Goal: Task Accomplishment & Management: Complete application form

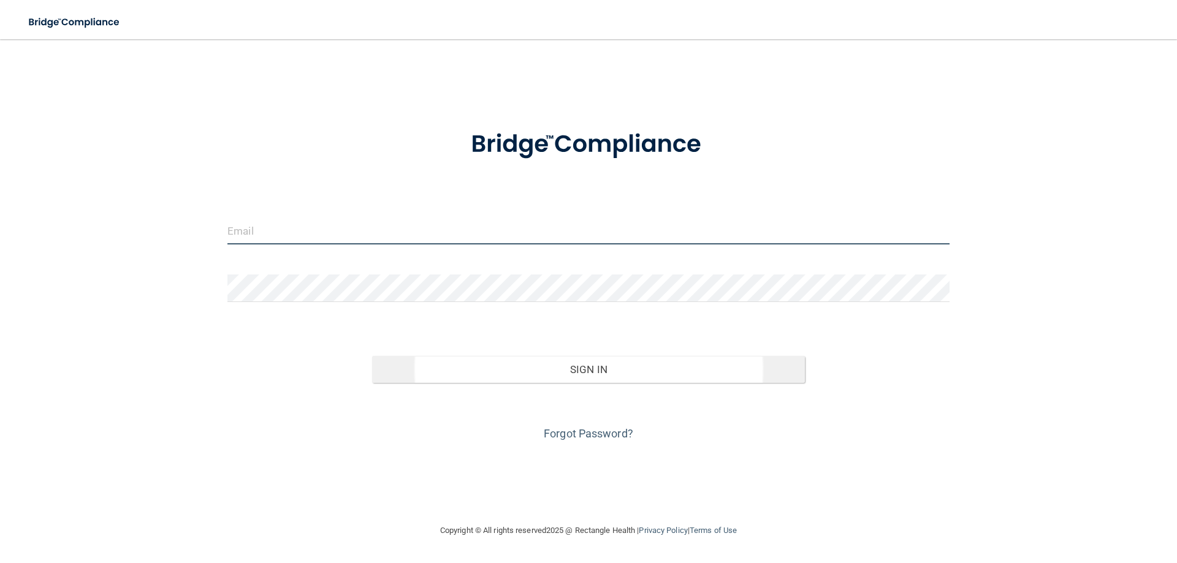
type input "[EMAIL_ADDRESS][DOMAIN_NAME]"
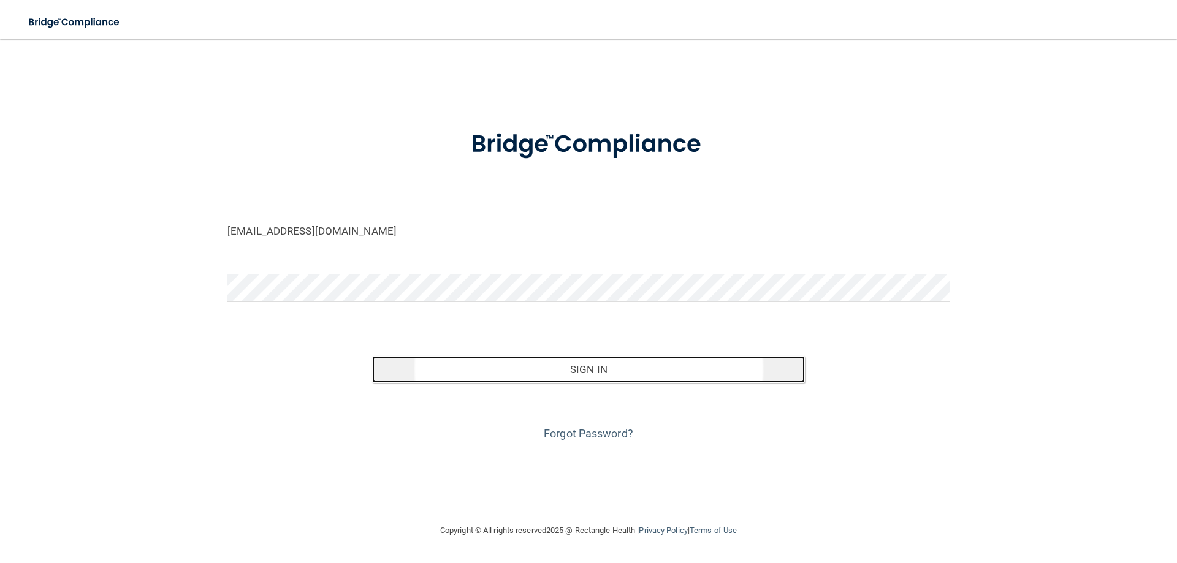
click at [670, 371] on button "Sign In" at bounding box center [588, 369] width 433 height 27
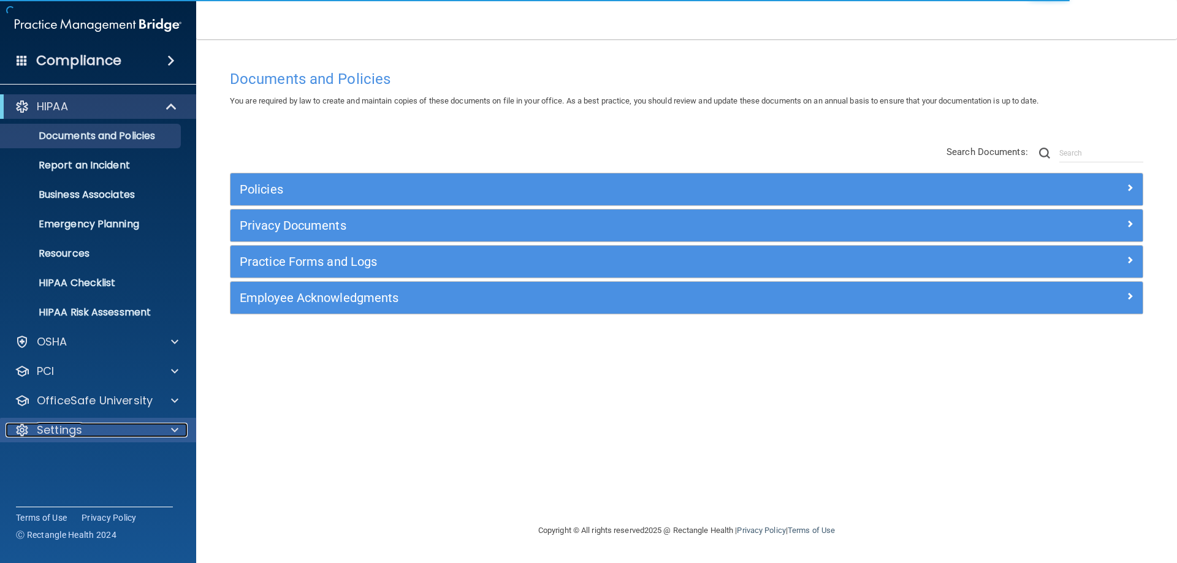
click at [95, 431] on div "Settings" at bounding box center [82, 430] width 152 height 15
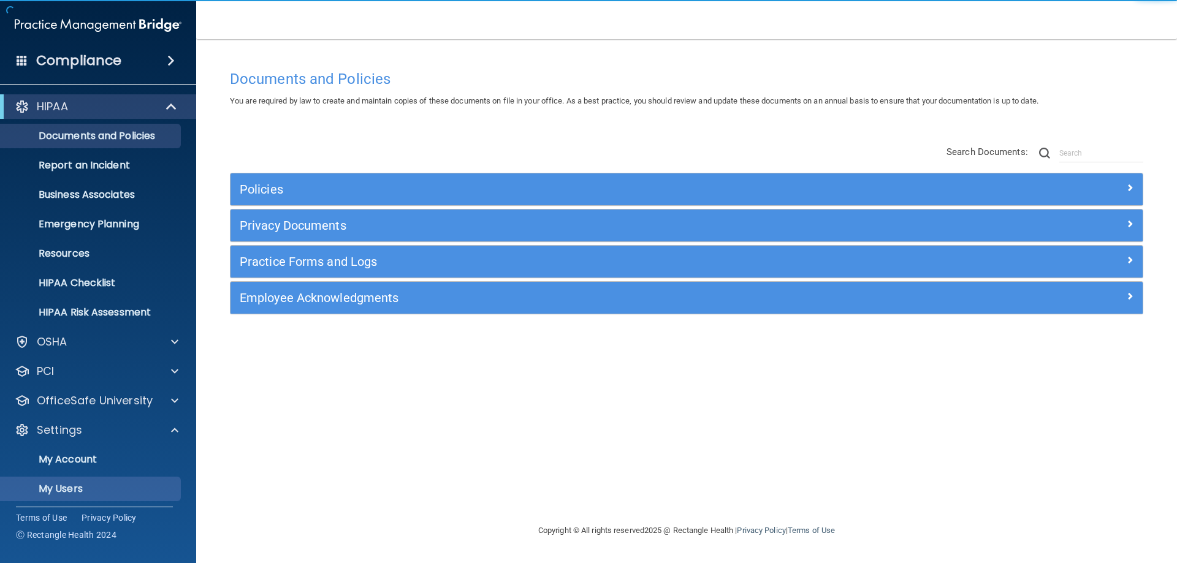
click at [91, 489] on p "My Users" at bounding box center [91, 489] width 167 height 12
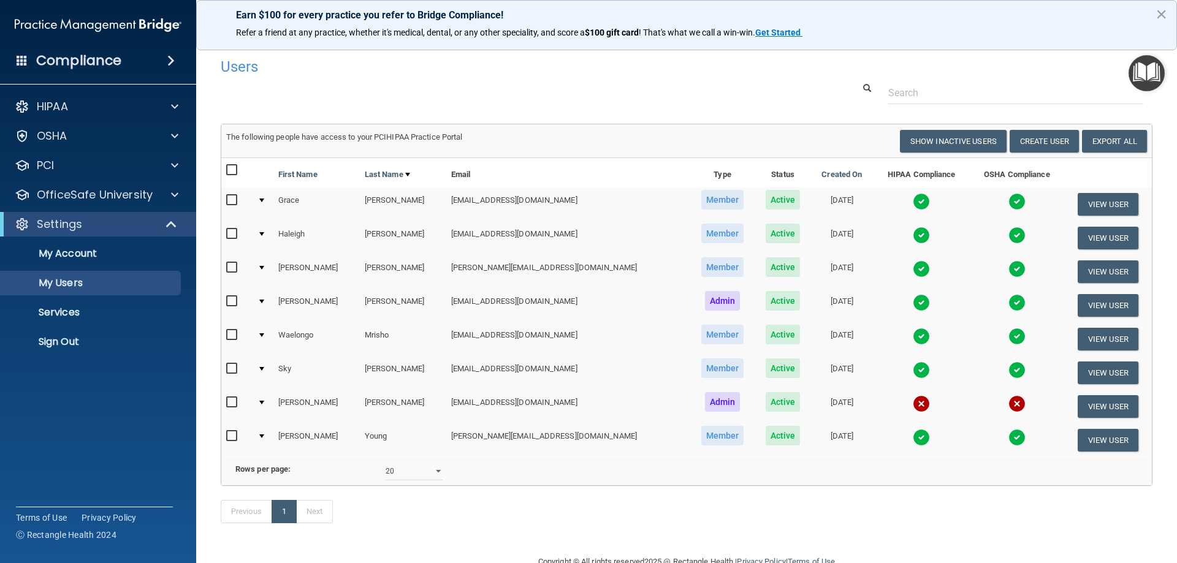
scroll to position [47, 0]
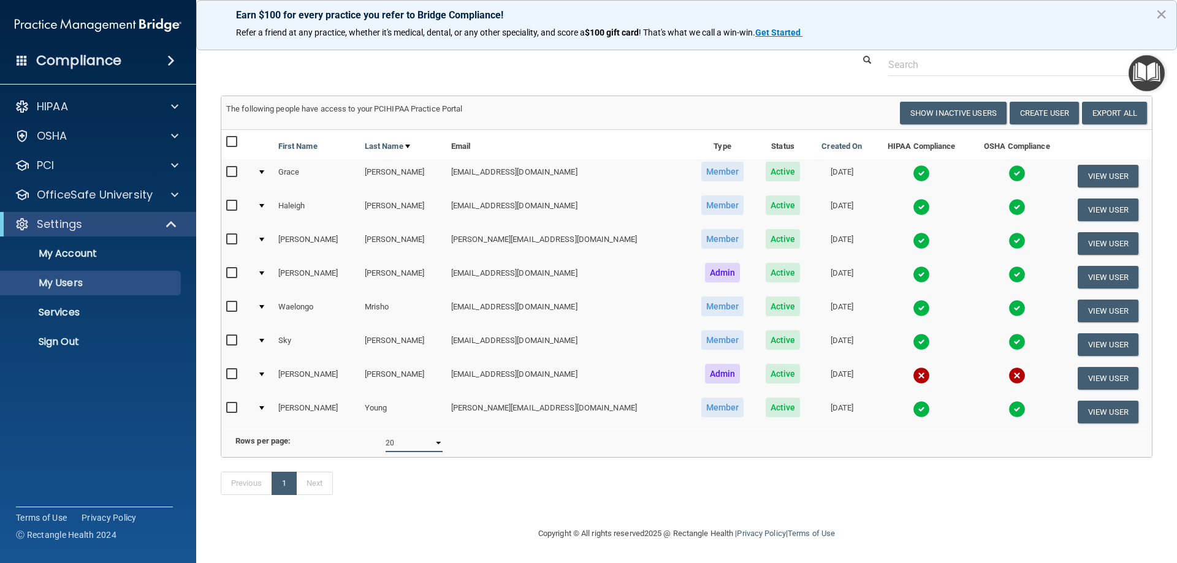
click at [416, 437] on select "10 20 30 40 all" at bounding box center [414, 443] width 57 height 18
select select "30"
click at [386, 434] on select "10 20 30 40 all" at bounding box center [414, 443] width 57 height 18
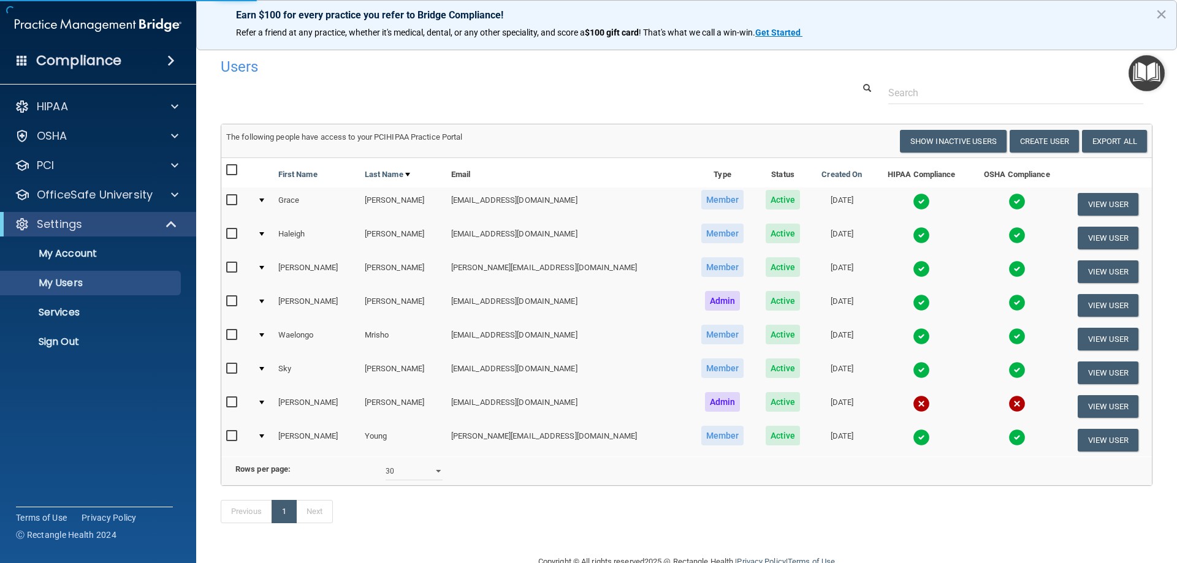
select select "30"
click at [1051, 140] on button "Create User" at bounding box center [1044, 141] width 69 height 23
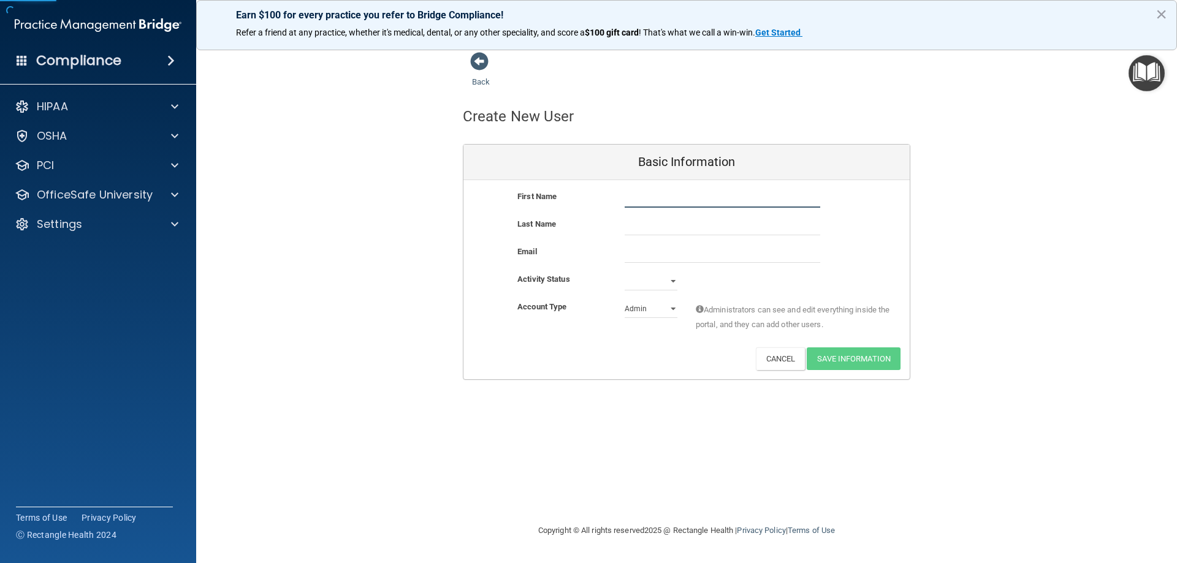
click at [644, 200] on input "text" at bounding box center [723, 198] width 196 height 18
type input "[PERSON_NAME]"
click at [710, 262] on input "email" at bounding box center [723, 254] width 196 height 18
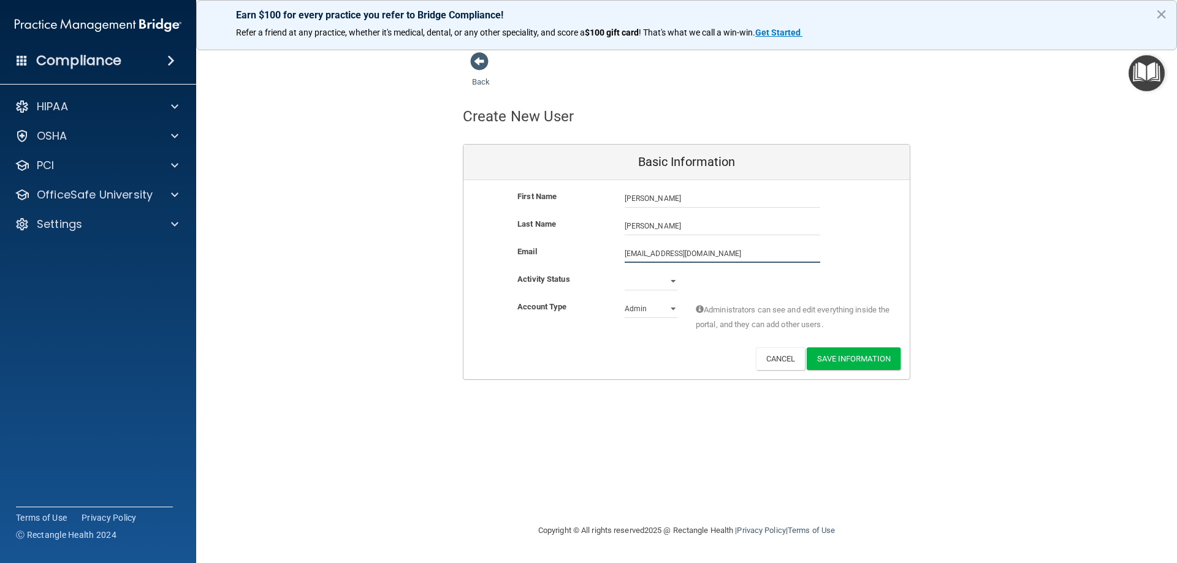
type input "[EMAIL_ADDRESS][DOMAIN_NAME]"
click at [661, 282] on select "Active Inactive" at bounding box center [651, 284] width 53 height 18
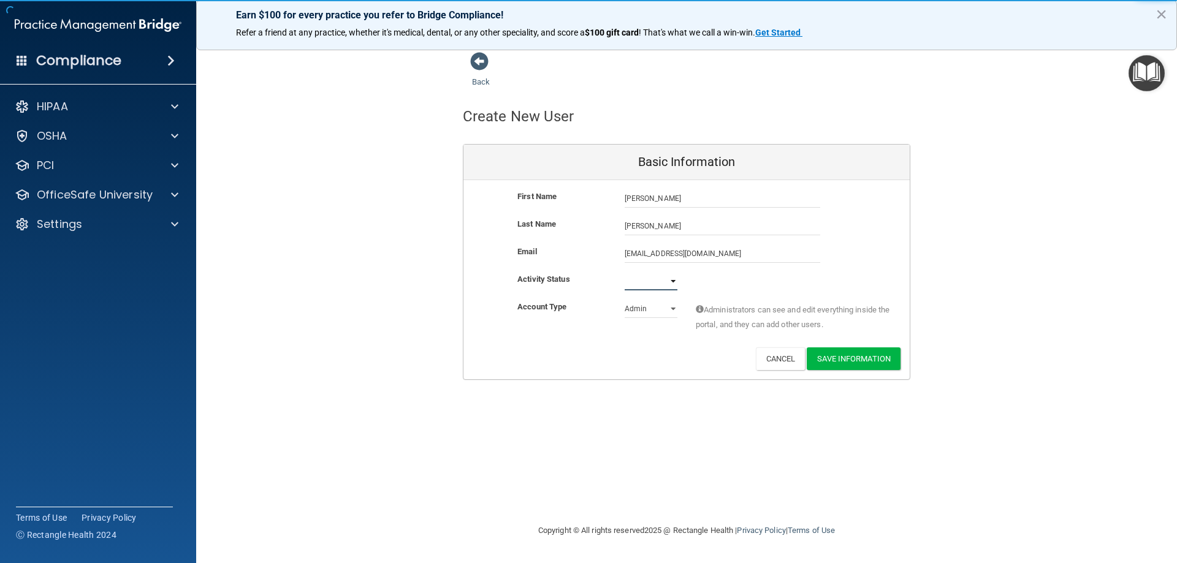
select select "active"
click at [625, 272] on select "Active Inactive" at bounding box center [651, 281] width 53 height 18
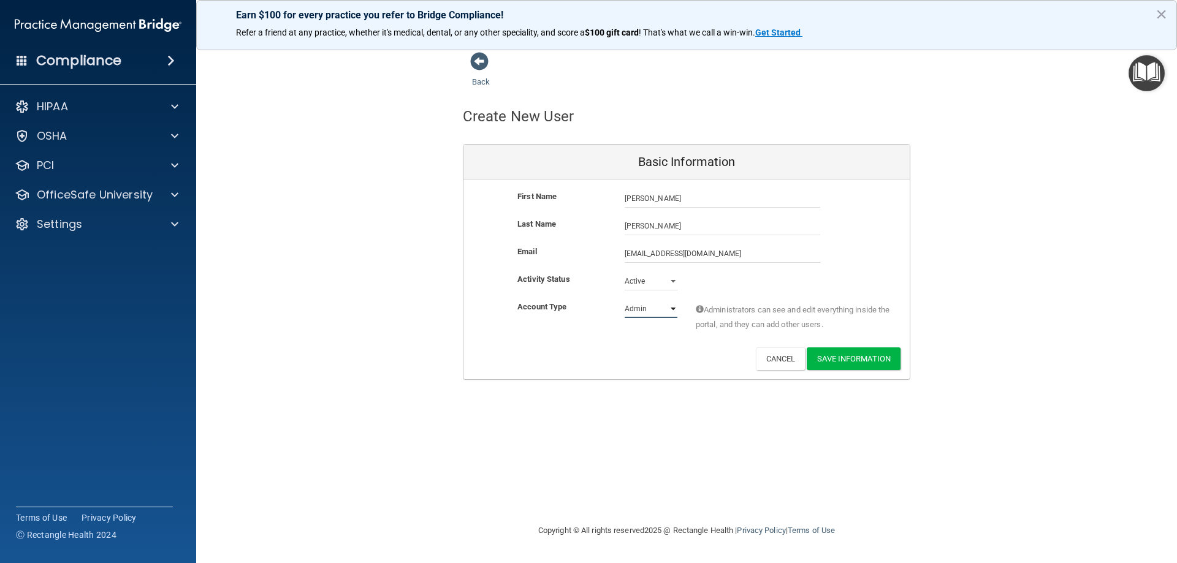
click at [653, 310] on select "Admin Member" at bounding box center [651, 309] width 53 height 18
select select "practice_member"
click at [625, 300] on select "Admin Member" at bounding box center [651, 309] width 53 height 18
click at [852, 364] on button "Save Information" at bounding box center [854, 359] width 94 height 23
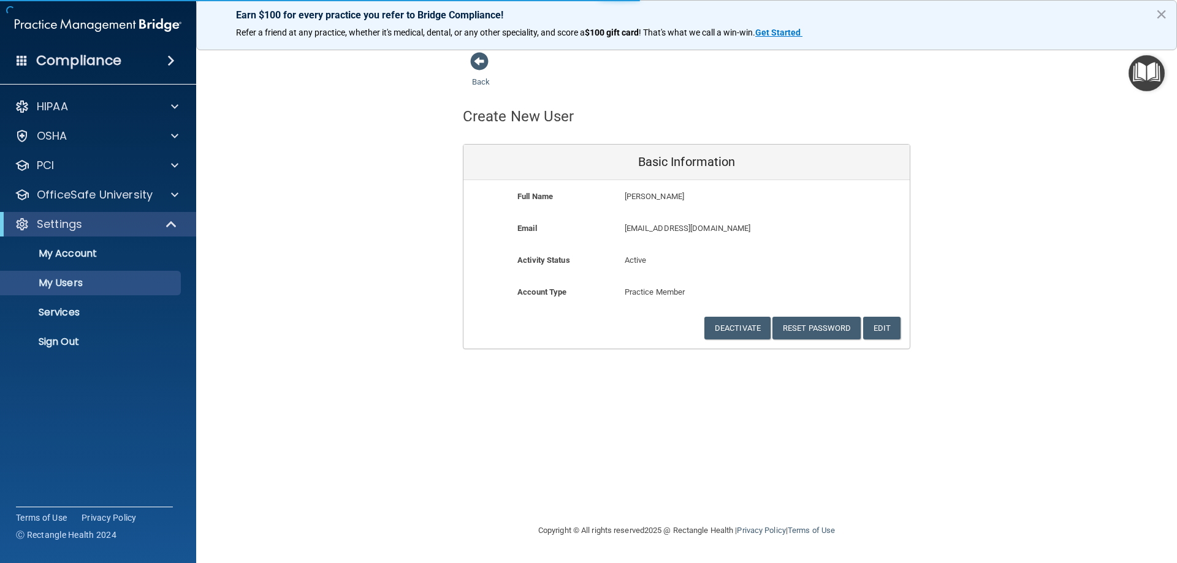
select select "20"
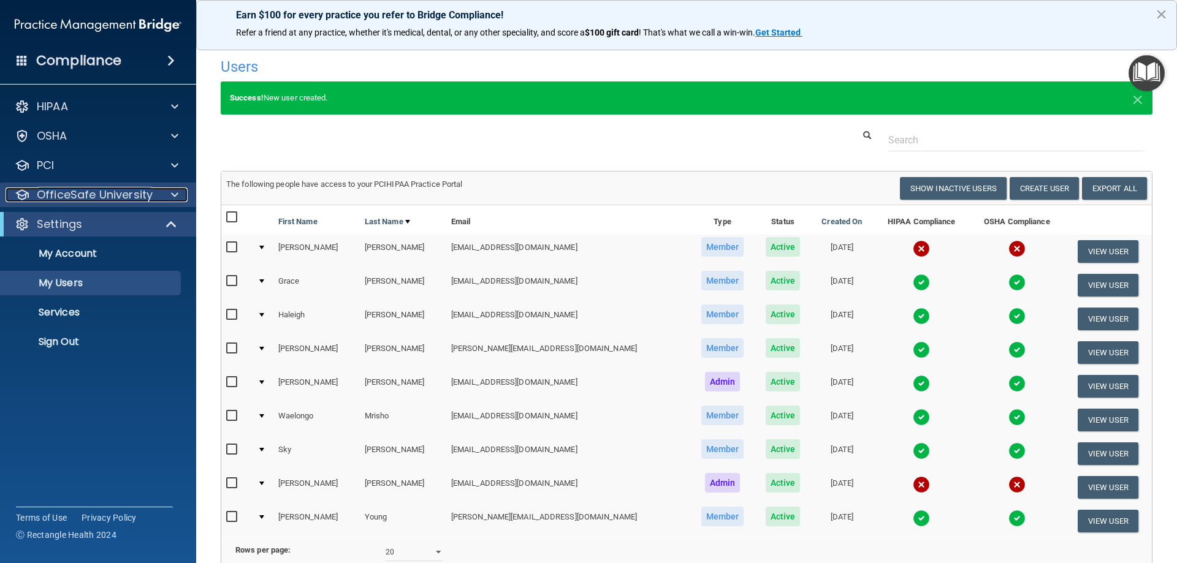
click at [158, 192] on div at bounding box center [173, 195] width 31 height 15
